Goal: Task Accomplishment & Management: Use online tool/utility

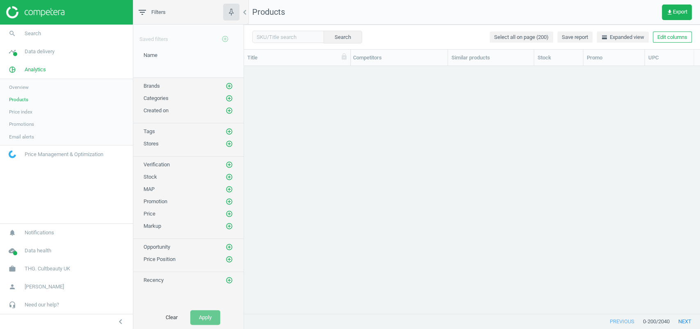
scroll to position [231, 448]
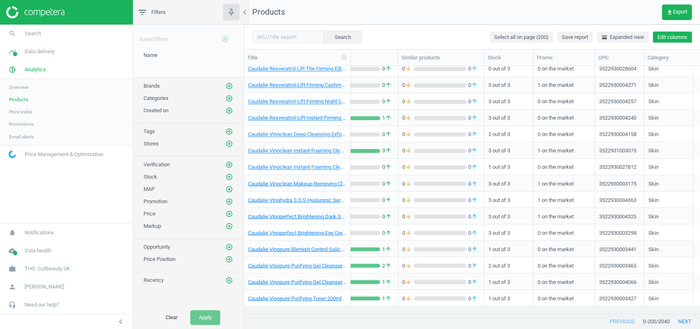
click at [687, 41] on button "Edit columns" at bounding box center [672, 37] width 39 height 11
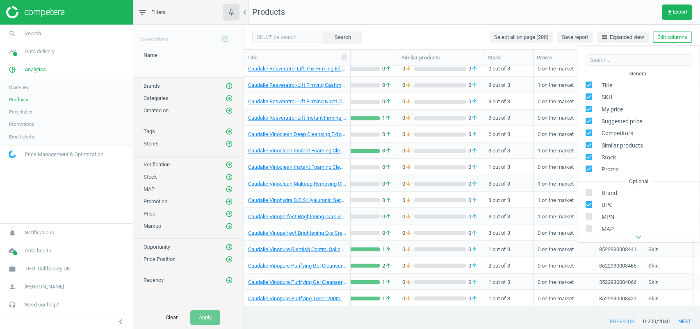
scroll to position [93, 0]
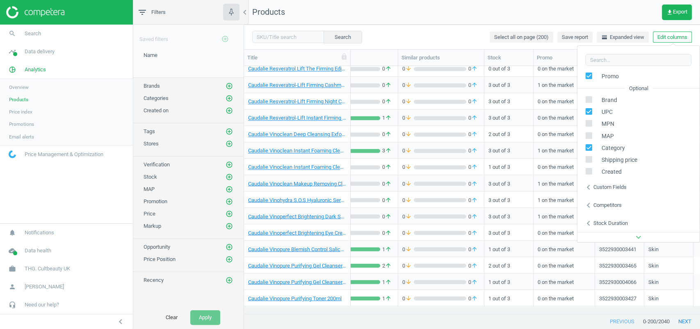
click at [625, 183] on div "chevron_left Custom fields" at bounding box center [639, 187] width 122 height 18
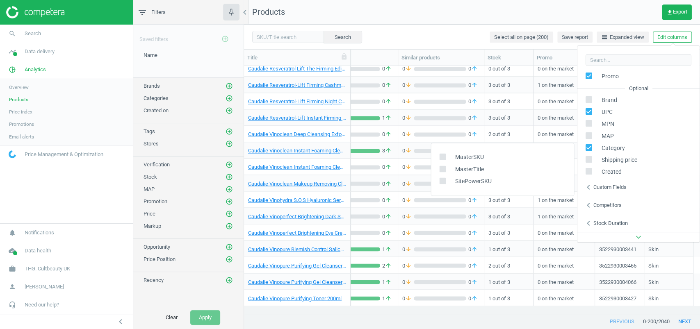
click at [438, 183] on div "SitePowerSKU" at bounding box center [502, 182] width 143 height 12
click at [440, 182] on input "checkbox" at bounding box center [442, 180] width 5 height 5
checkbox input "true"
click at [428, 9] on nav "Products get_app Export" at bounding box center [472, 12] width 456 height 25
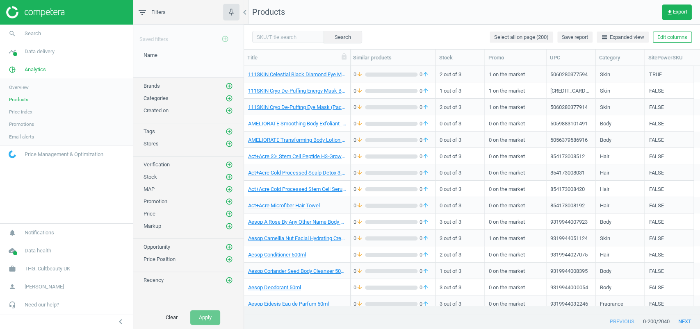
scroll to position [0, 272]
click at [669, 41] on button "Edit columns" at bounding box center [672, 37] width 39 height 11
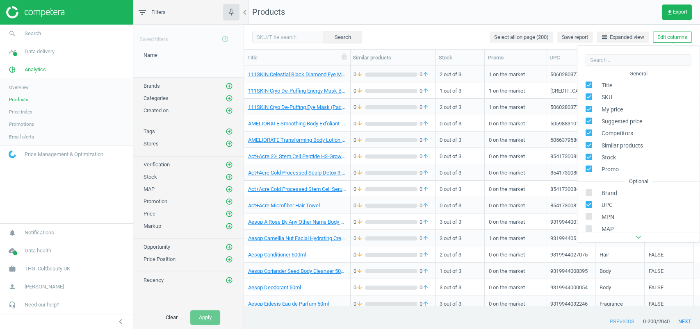
scroll to position [93, 0]
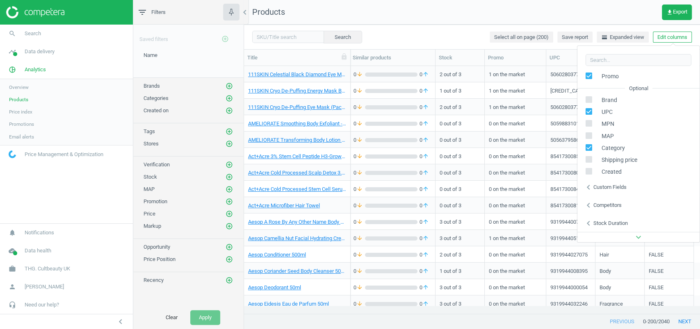
click at [615, 200] on div "chevron_left Competitors" at bounding box center [639, 206] width 122 height 18
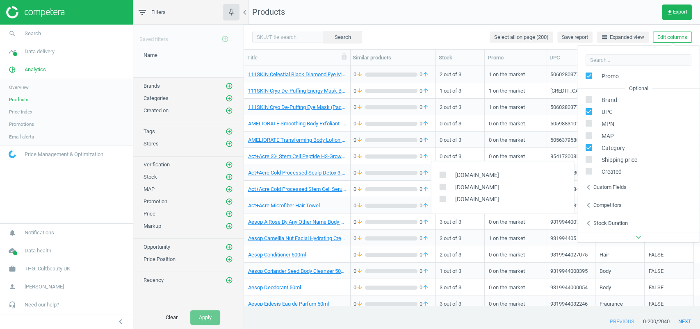
click at [612, 222] on div "Stock duration" at bounding box center [611, 223] width 34 height 7
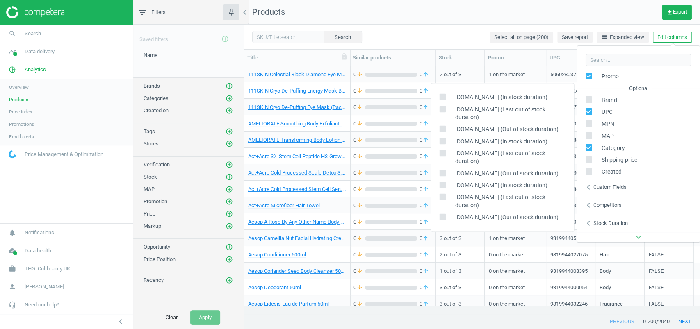
click at [382, 14] on nav "Products get_app Export" at bounding box center [472, 12] width 456 height 25
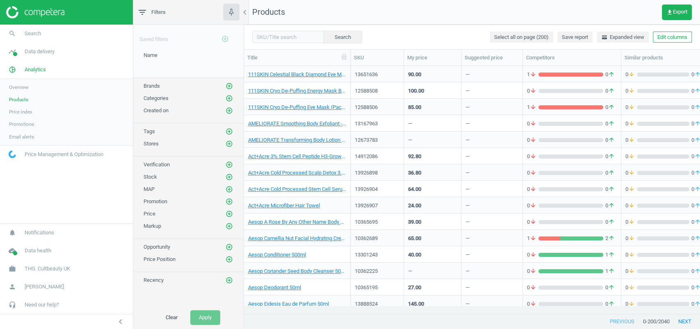
scroll to position [0, 0]
